Goal: Check status: Check status

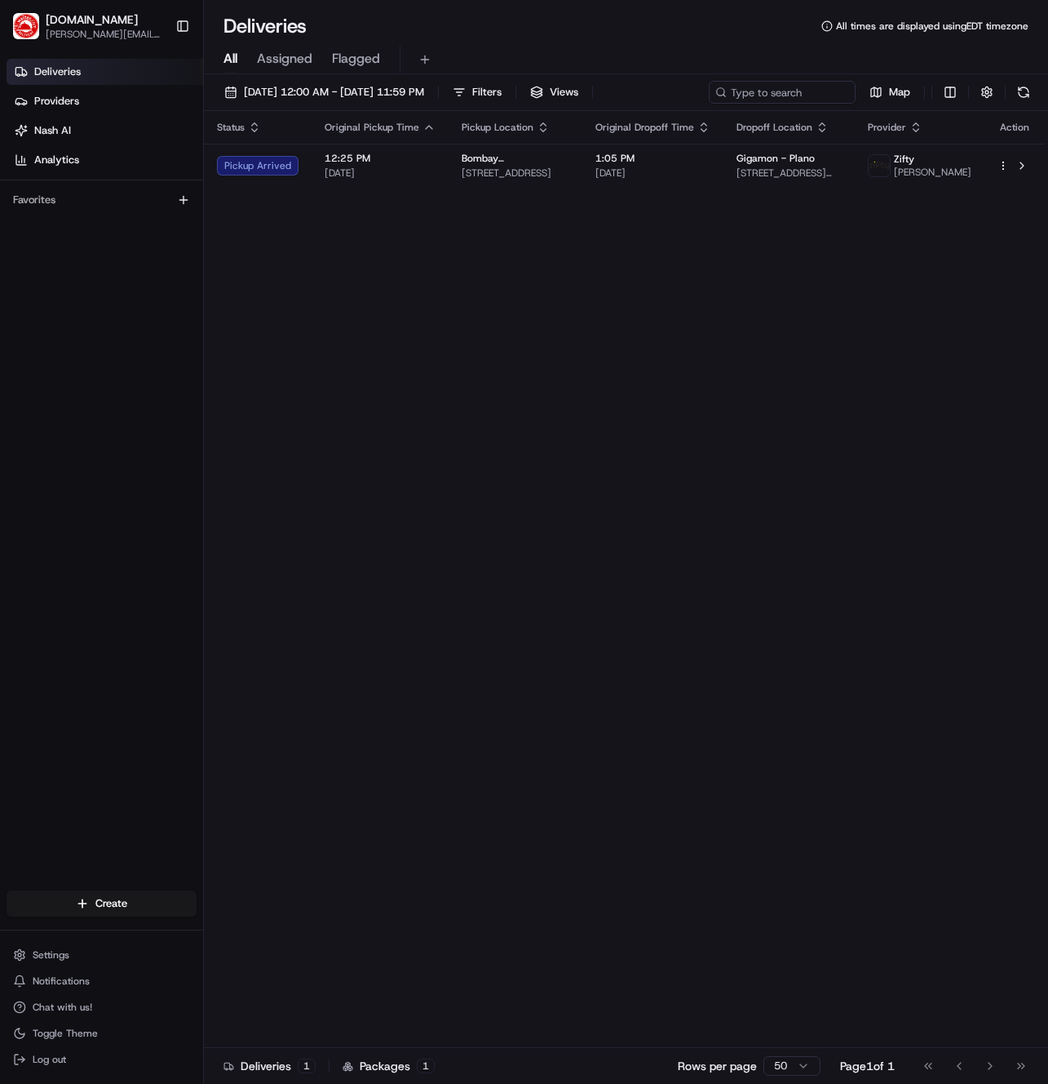
click at [355, 207] on div "Status Original Pickup Time Pickup Location Original Dropoff Time Dropoff Locat…" at bounding box center [624, 579] width 841 height 937
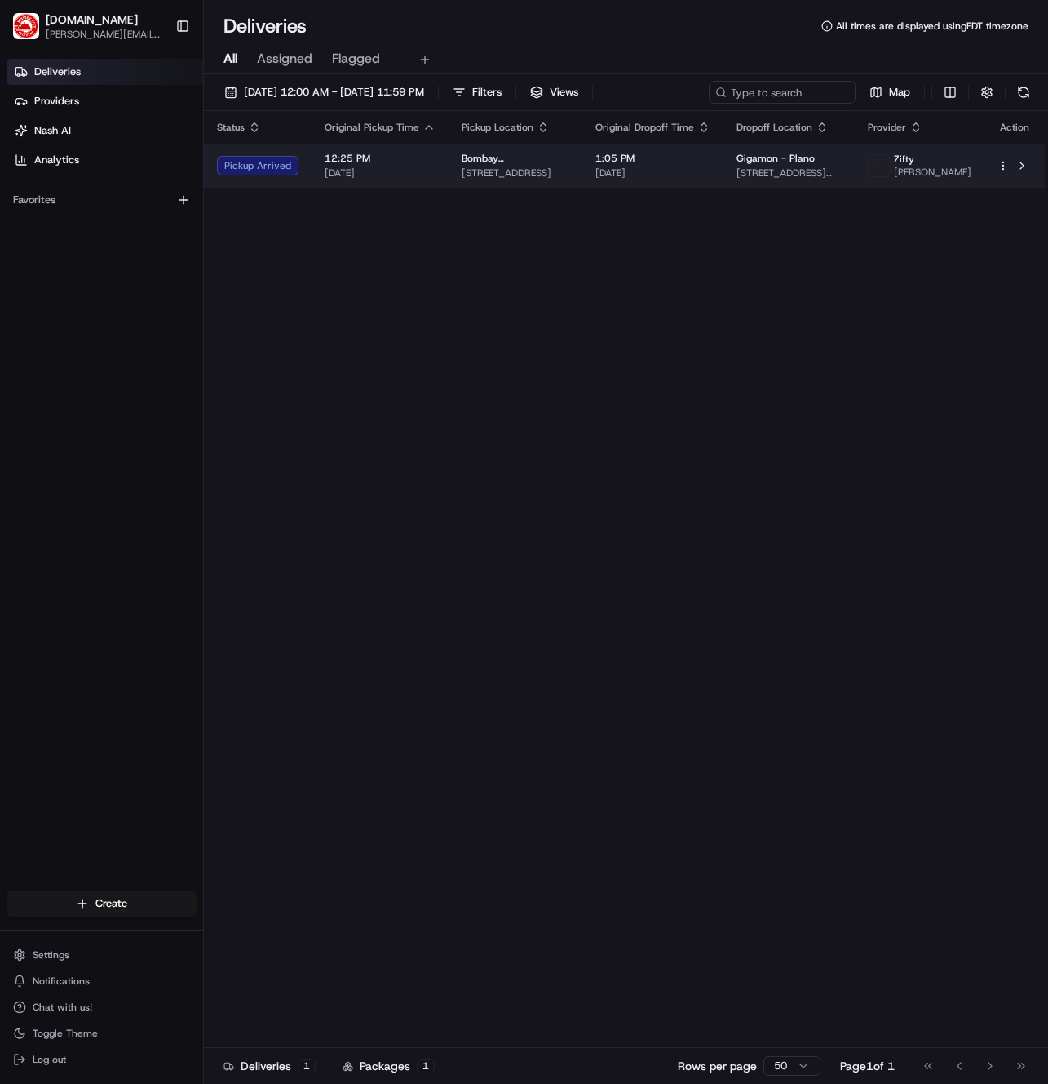
click at [360, 177] on span "[DATE]" at bounding box center [380, 172] width 111 height 13
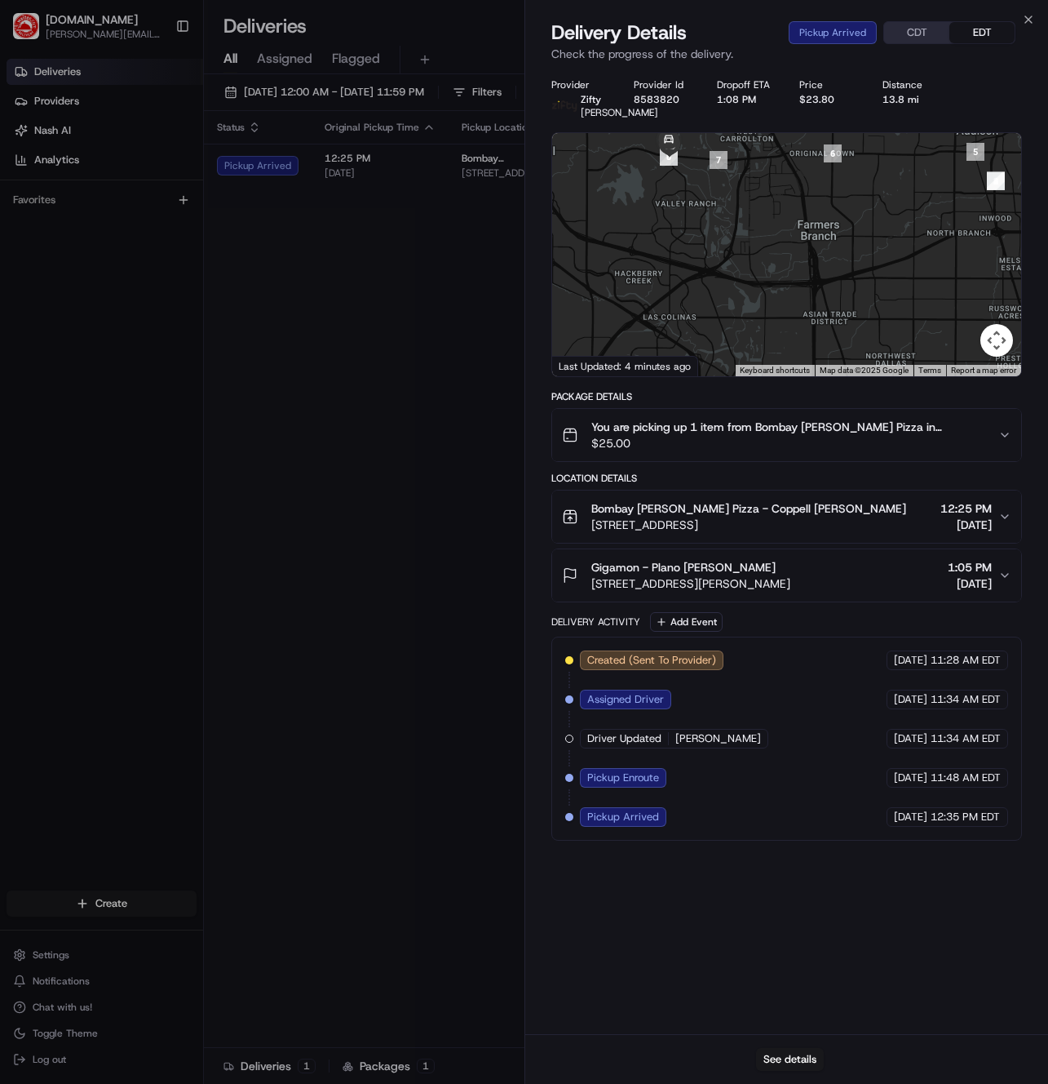
drag, startPoint x: 716, startPoint y: 257, endPoint x: 725, endPoint y: 308, distance: 51.5
click at [727, 309] on div at bounding box center [787, 254] width 470 height 243
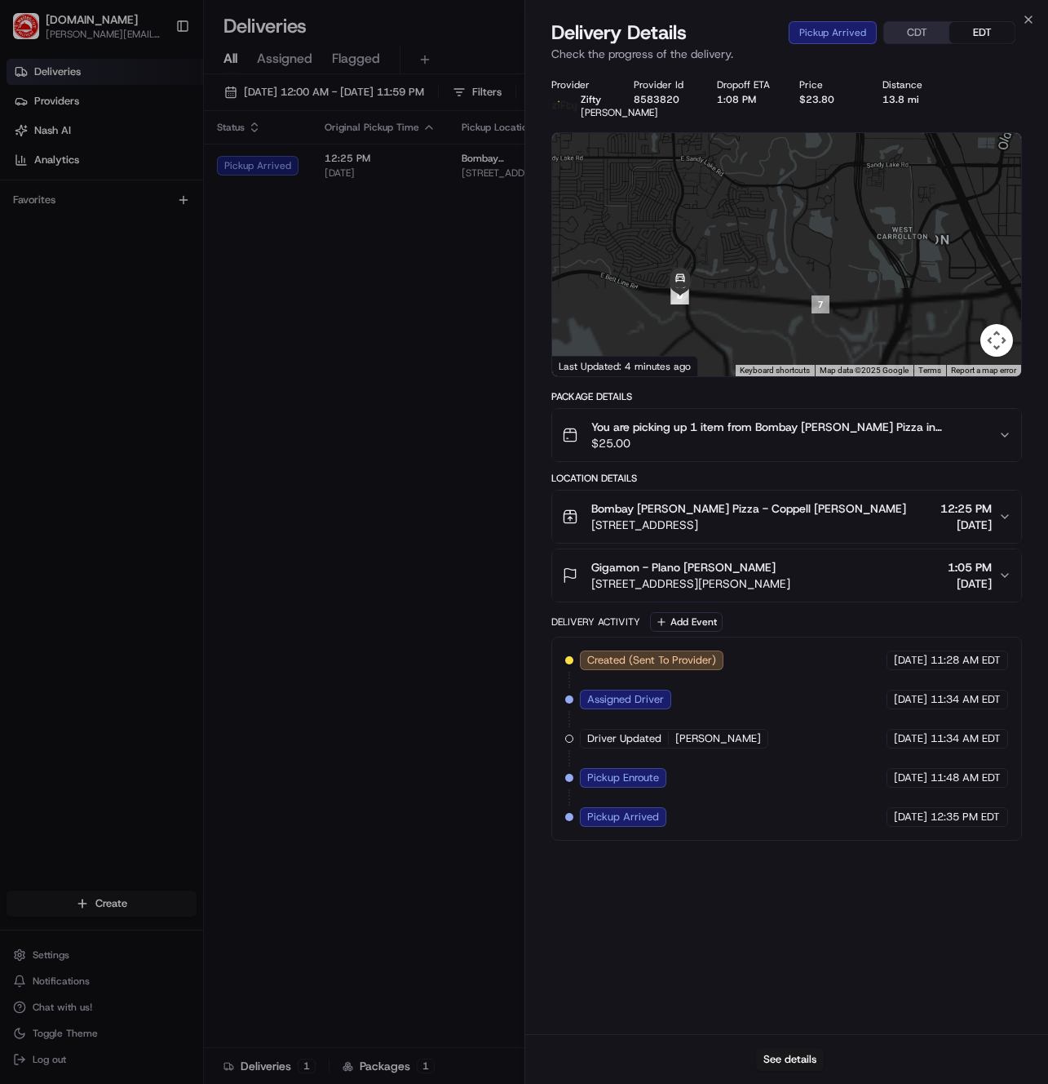
drag, startPoint x: 709, startPoint y: 310, endPoint x: 697, endPoint y: 189, distance: 121.4
click at [697, 192] on div at bounding box center [787, 254] width 470 height 243
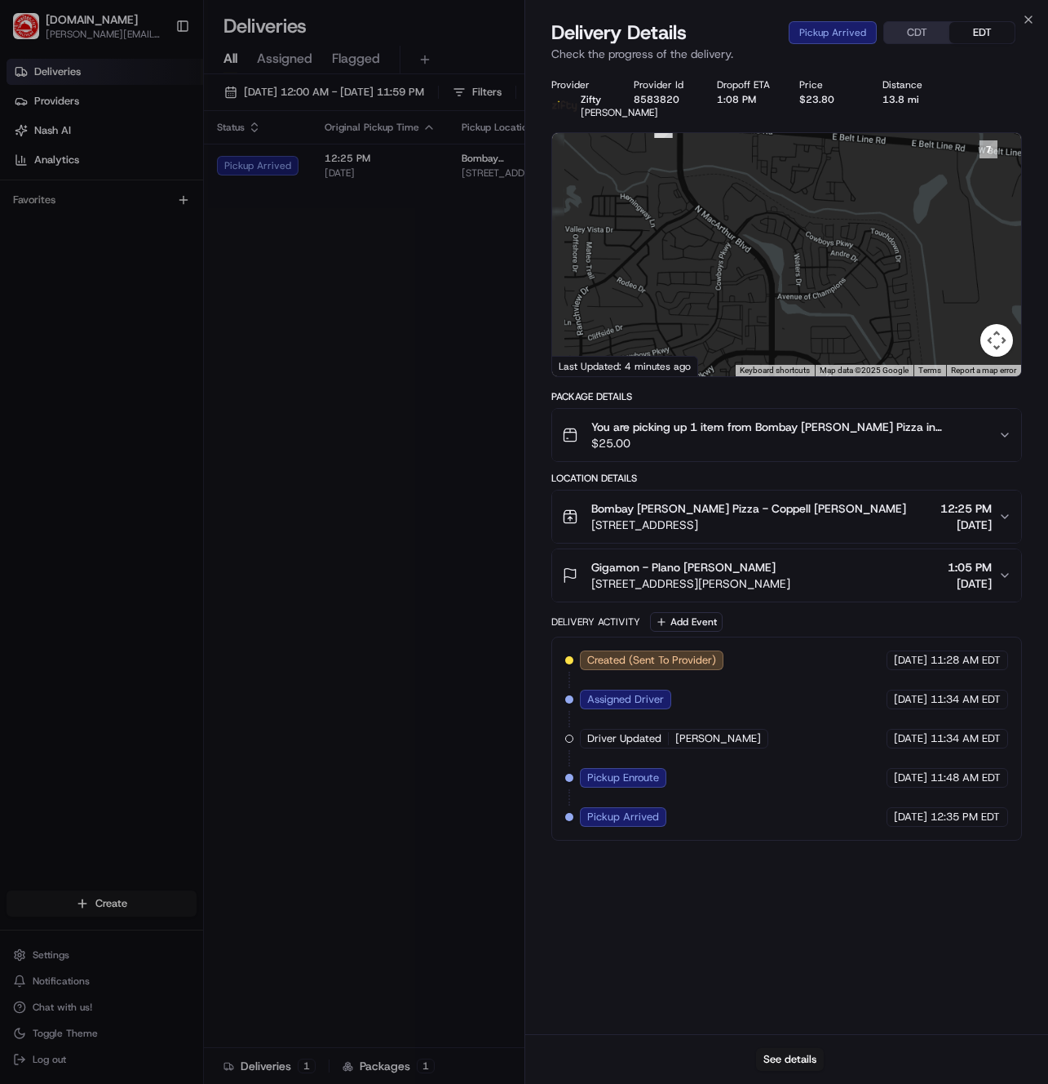
drag, startPoint x: 676, startPoint y: 200, endPoint x: 756, endPoint y: 360, distance: 178.4
click at [769, 396] on div "Provider Zifty [PERSON_NAME] Provider Id 8583820 Dropoff ETA 1:08 PM Price $23.…" at bounding box center [788, 459] width 472 height 762
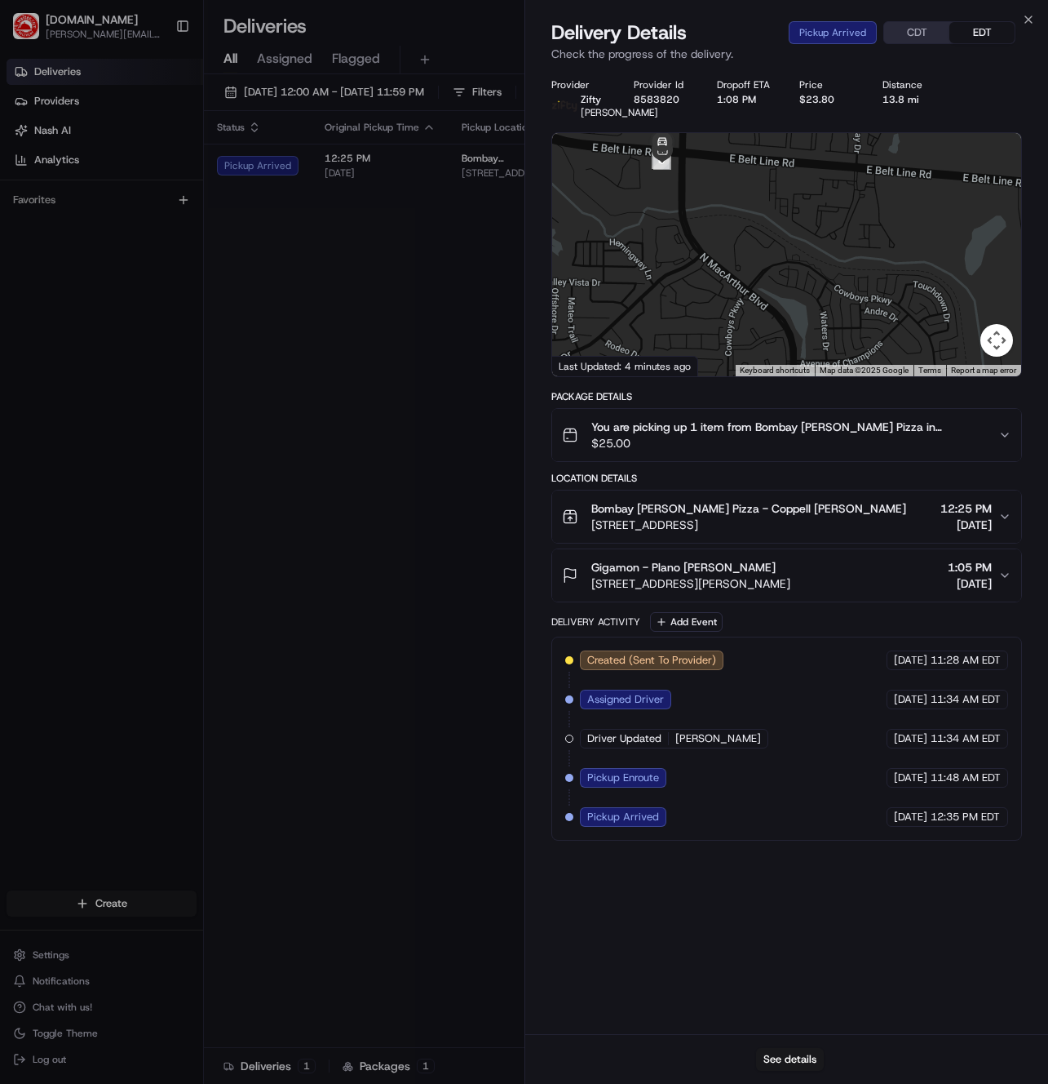
click at [729, 245] on div at bounding box center [787, 254] width 470 height 243
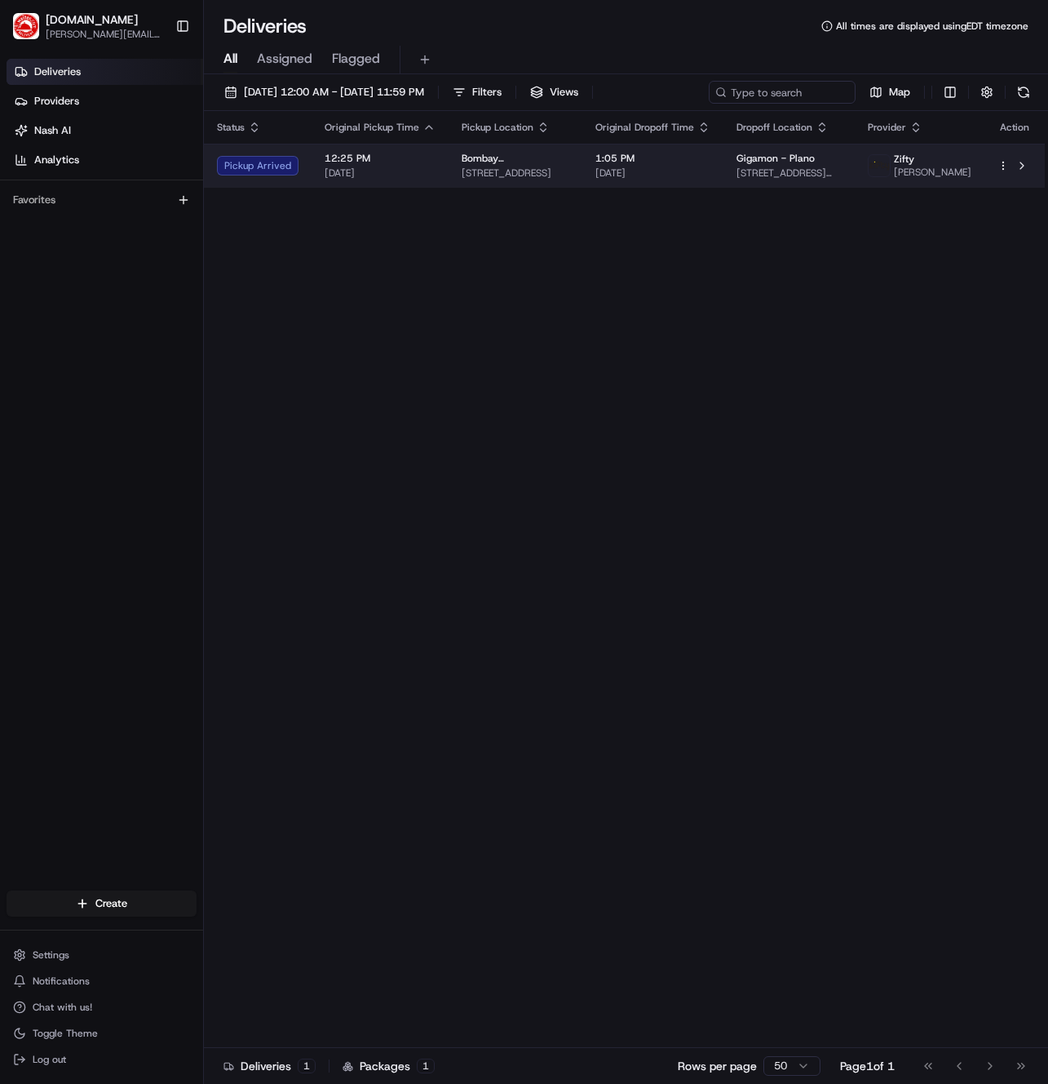
click at [350, 175] on span "[DATE]" at bounding box center [380, 172] width 111 height 13
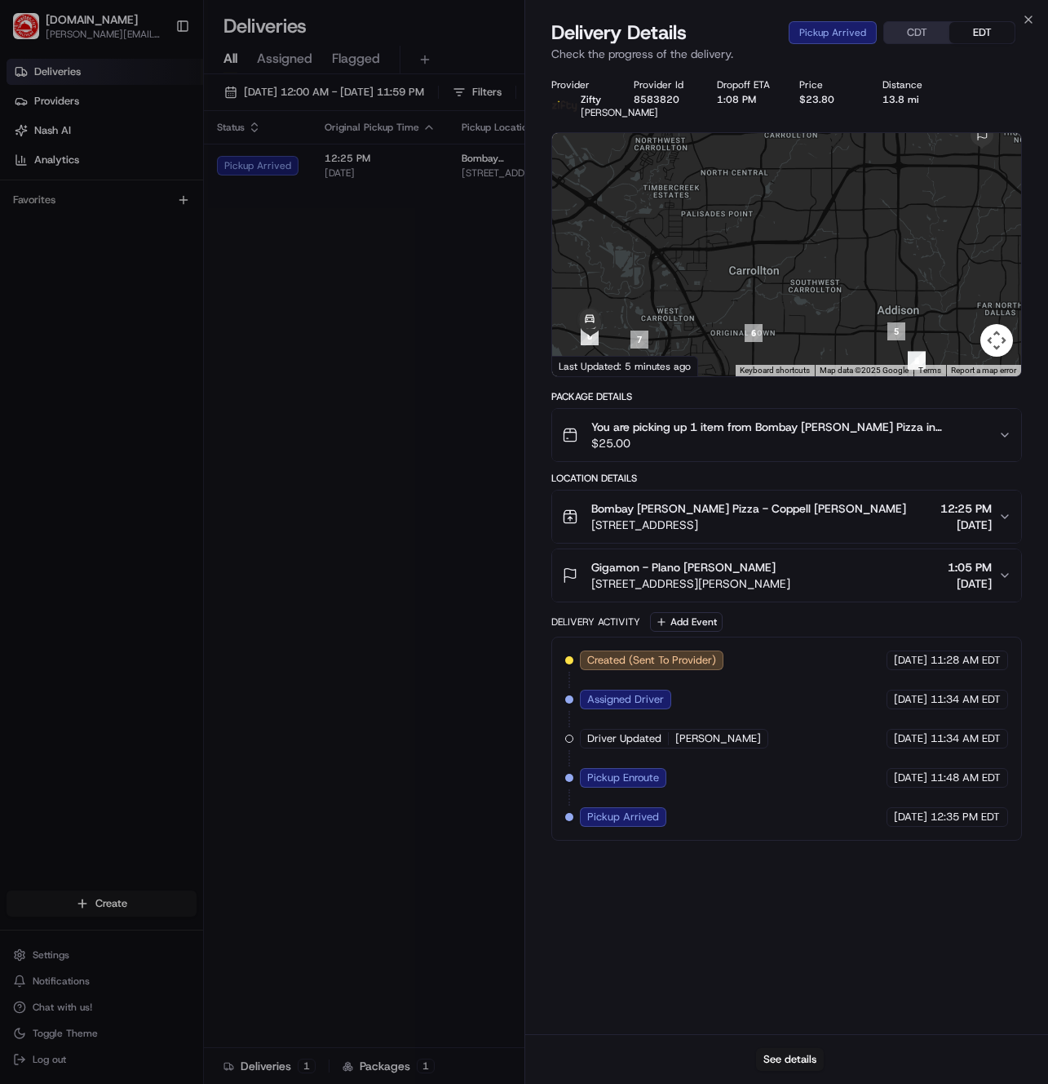
click at [831, 450] on span "$25.00" at bounding box center [789, 443] width 395 height 16
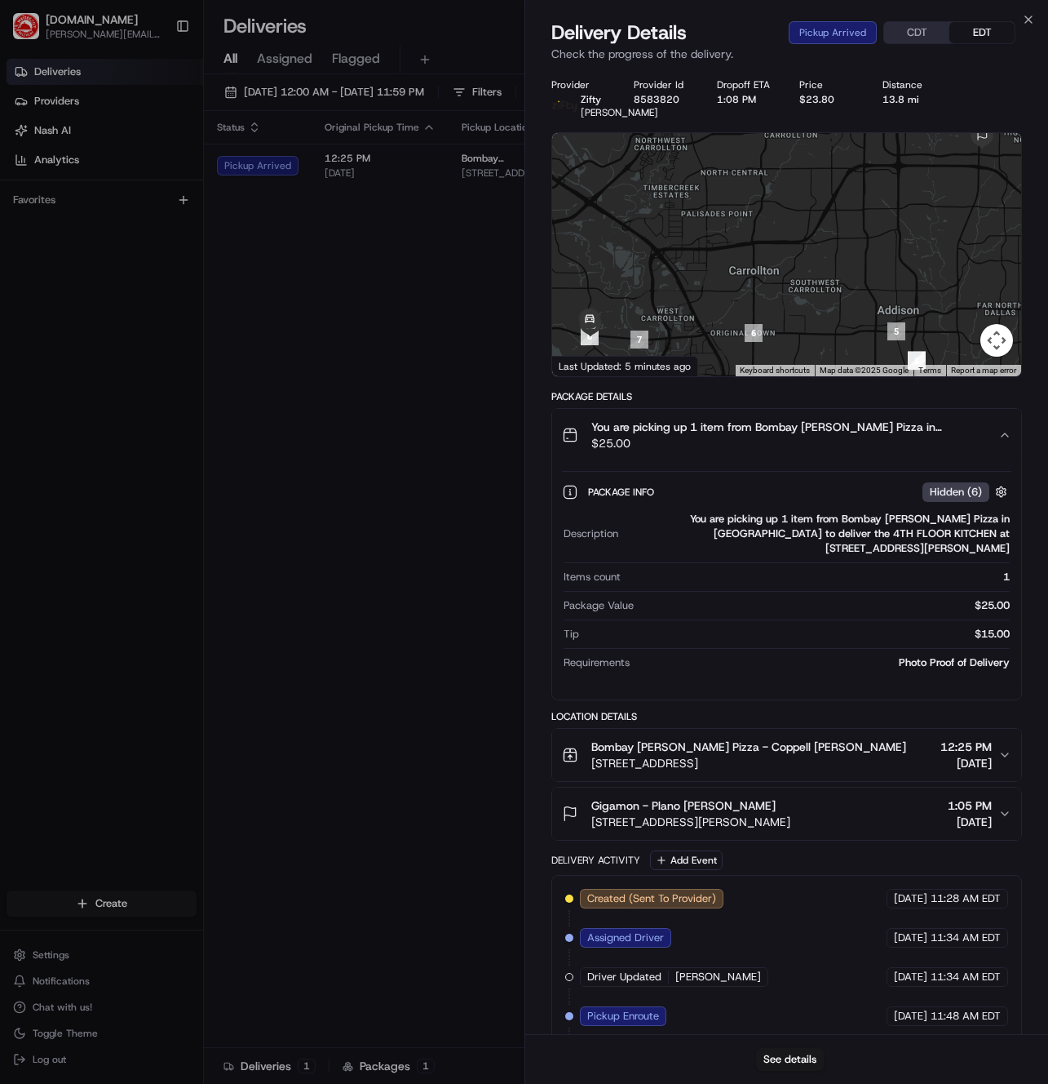
click at [1008, 441] on icon "button" at bounding box center [1005, 434] width 13 height 13
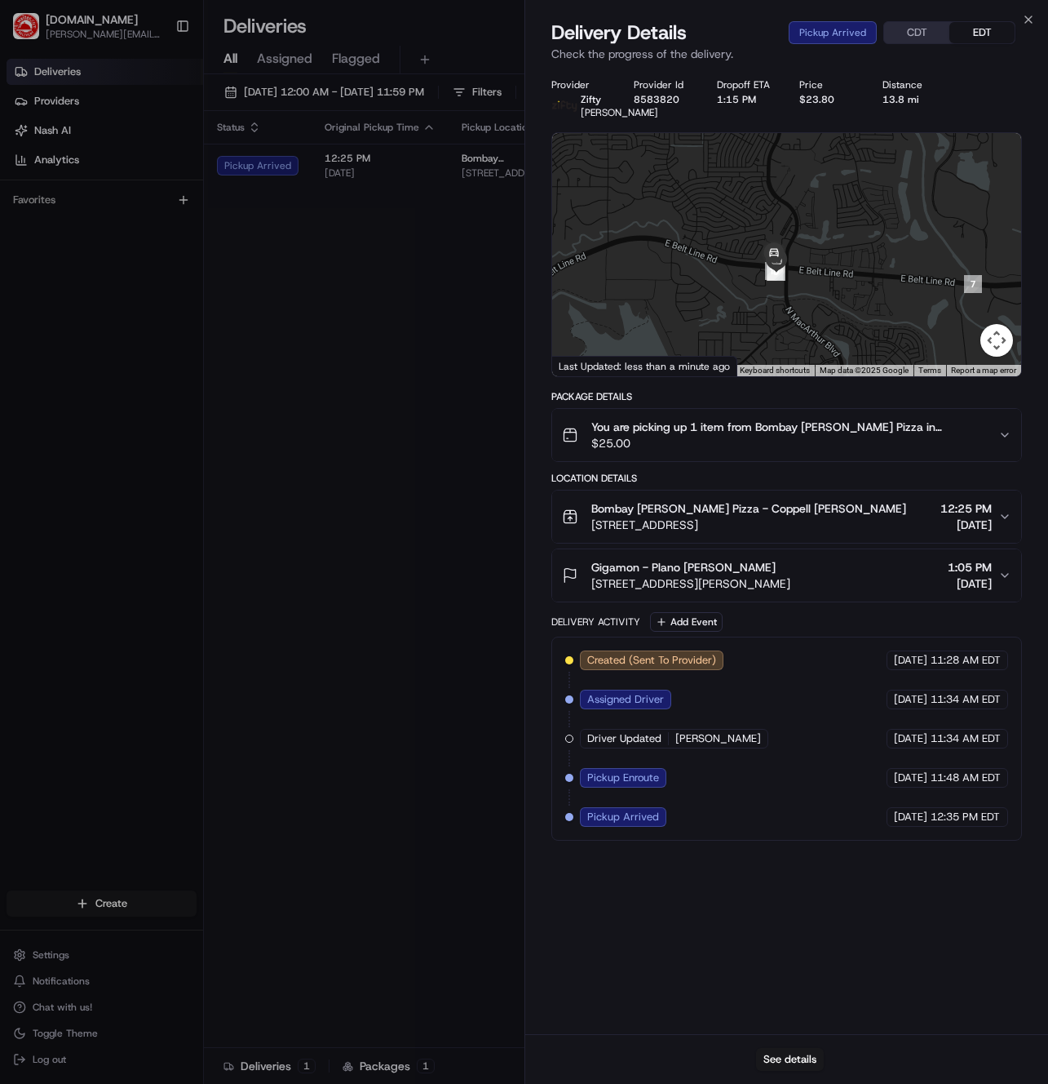
drag, startPoint x: 831, startPoint y: 290, endPoint x: 763, endPoint y: 188, distance: 121.7
click at [763, 188] on div at bounding box center [787, 254] width 470 height 243
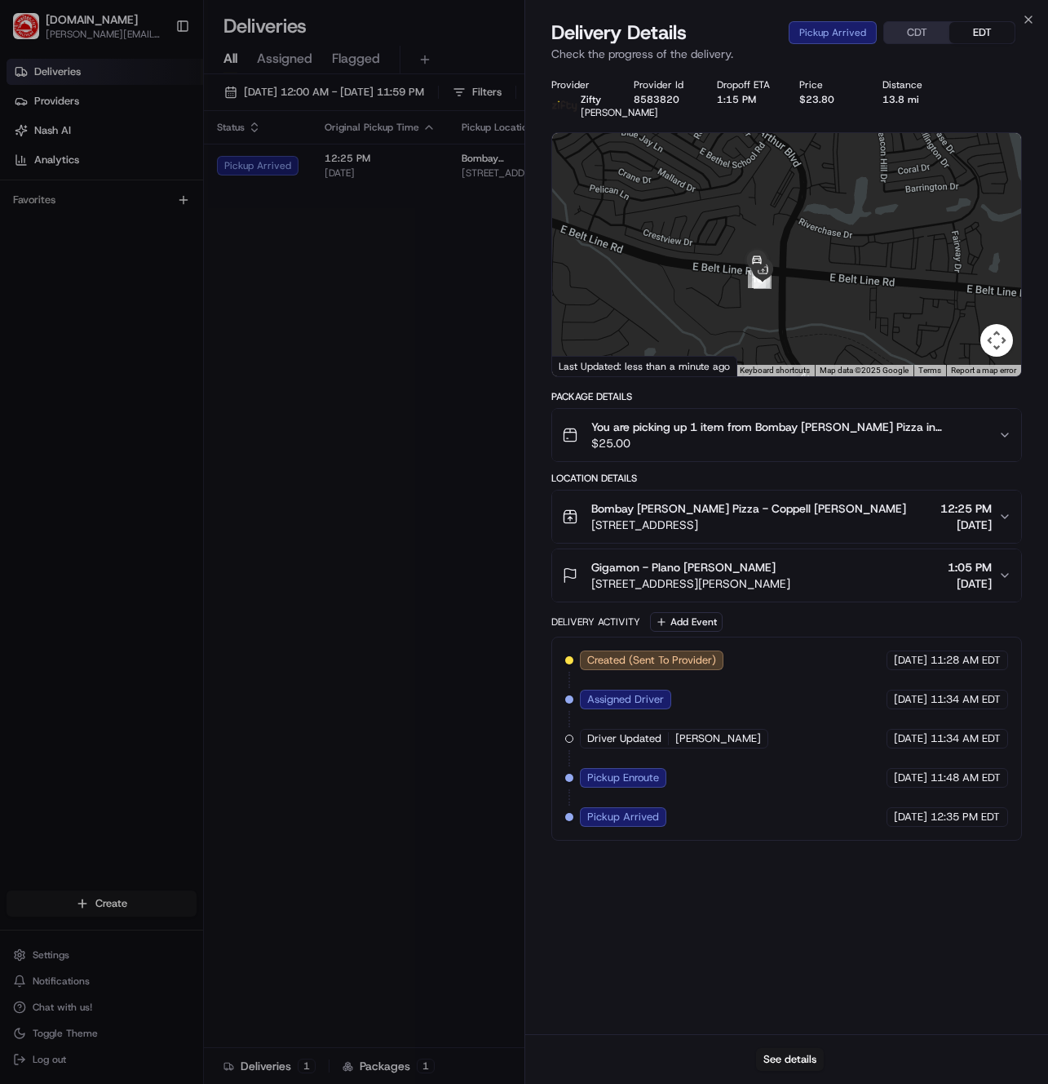
drag, startPoint x: 796, startPoint y: 262, endPoint x: 779, endPoint y: 192, distance: 72.0
click at [779, 192] on div at bounding box center [787, 254] width 470 height 243
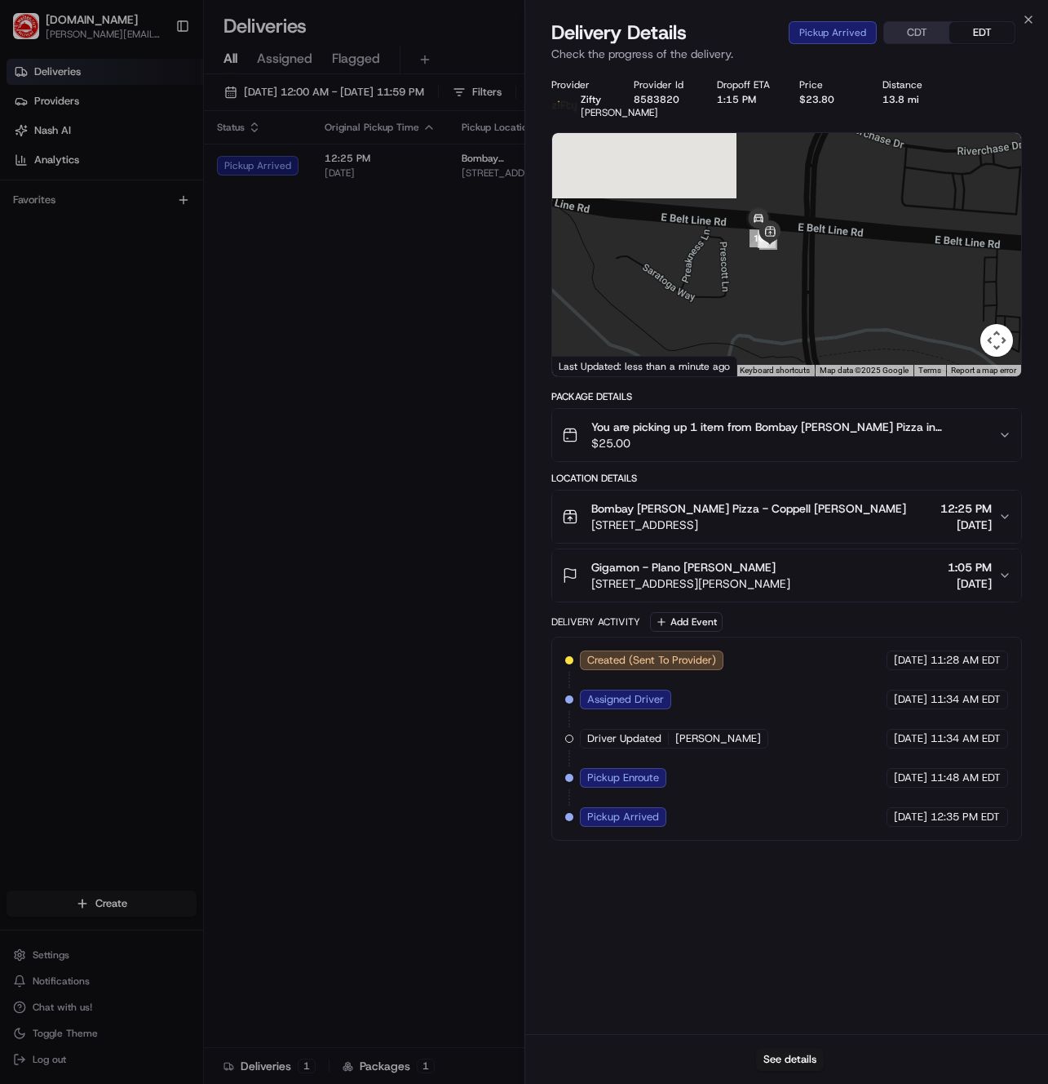
click at [796, 286] on div at bounding box center [787, 254] width 470 height 243
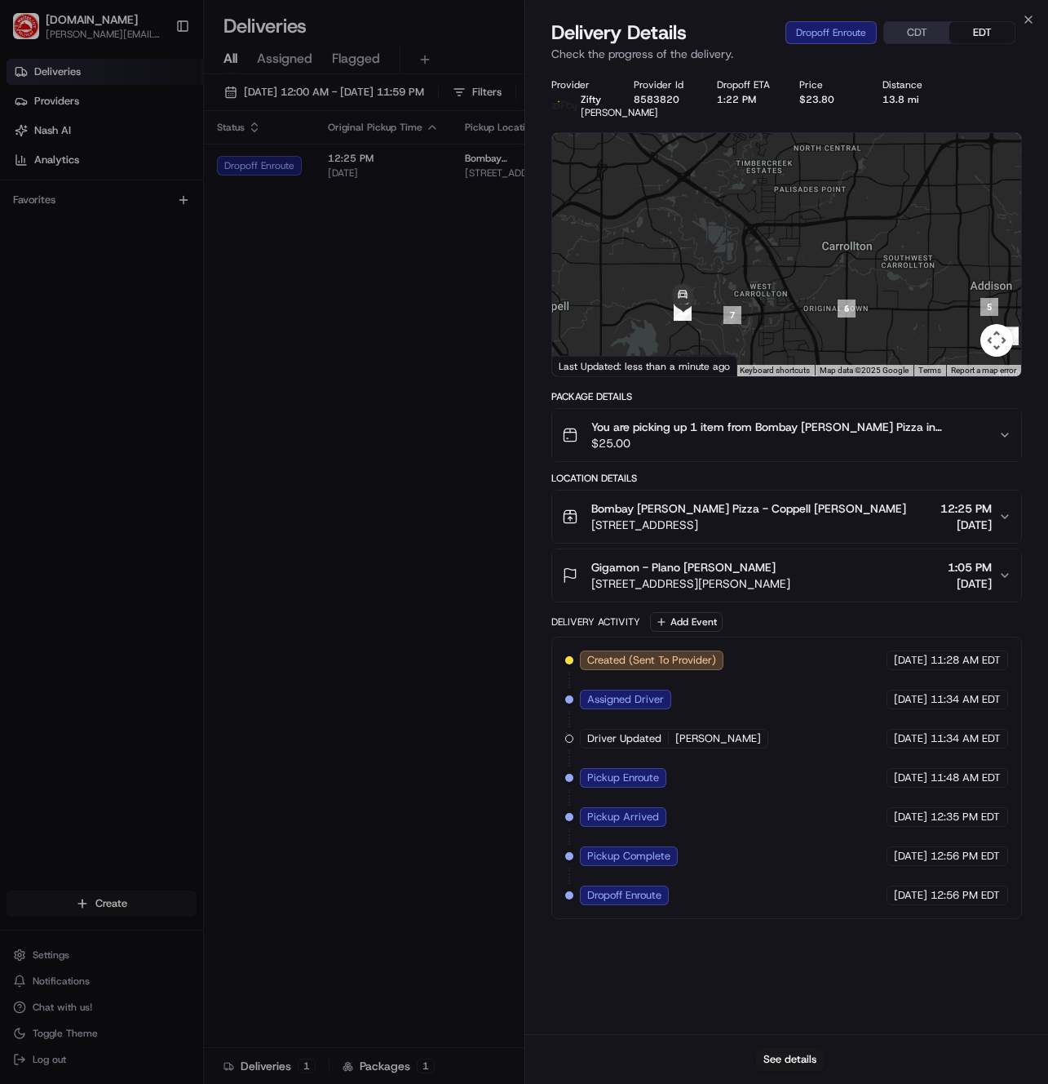
drag, startPoint x: 939, startPoint y: 241, endPoint x: 767, endPoint y: 275, distance: 175.5
click at [767, 275] on div at bounding box center [787, 254] width 470 height 243
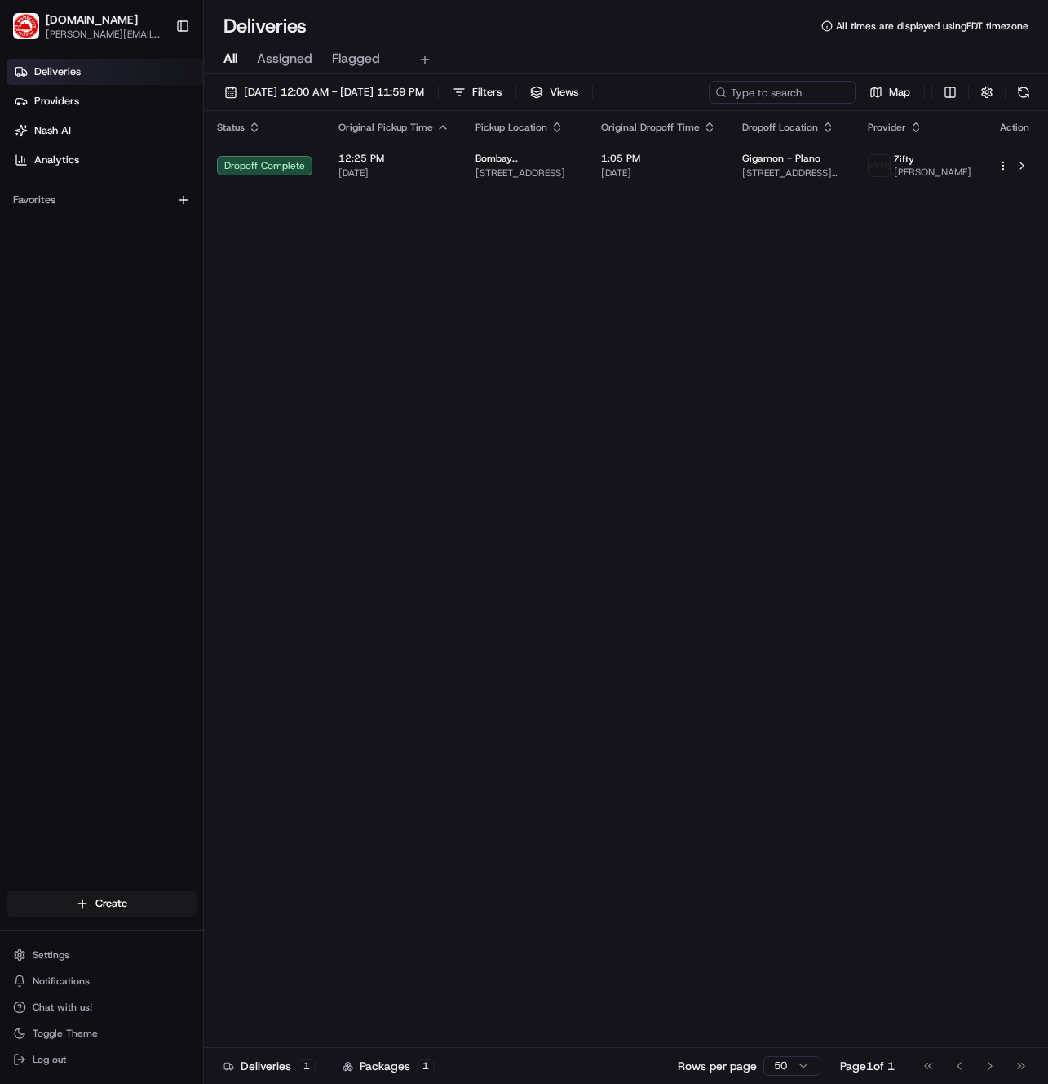
click at [495, 382] on div "Status Original Pickup Time Pickup Location Original Dropoff Time Dropoff Locat…" at bounding box center [624, 579] width 841 height 937
